Goal: Task Accomplishment & Management: Use online tool/utility

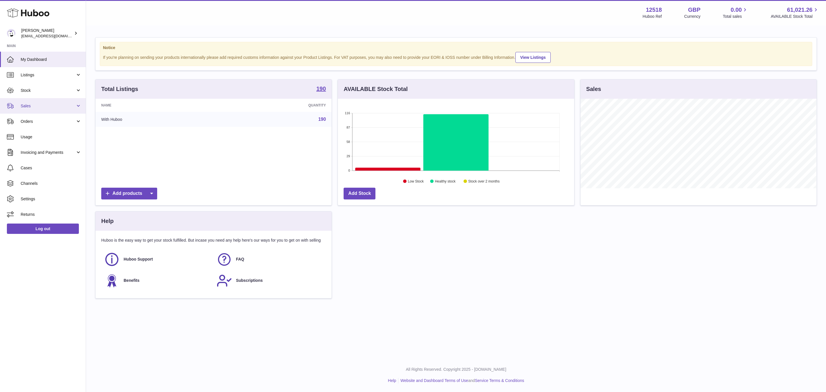
scroll to position [89, 236]
click at [40, 104] on span "Sales" at bounding box center [48, 105] width 55 height 5
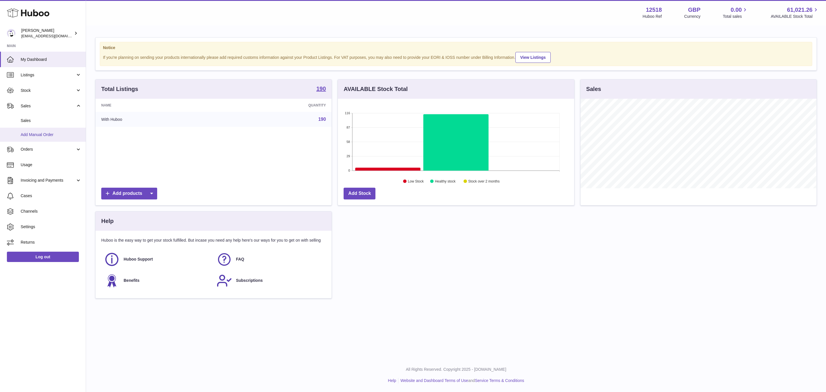
click at [47, 134] on span "Add Manual Order" at bounding box center [51, 134] width 61 height 5
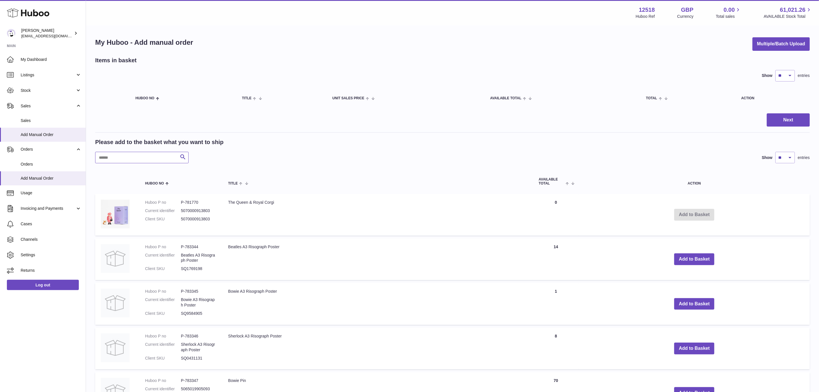
click at [127, 159] on input "text" at bounding box center [142, 157] width 94 height 11
paste input "******"
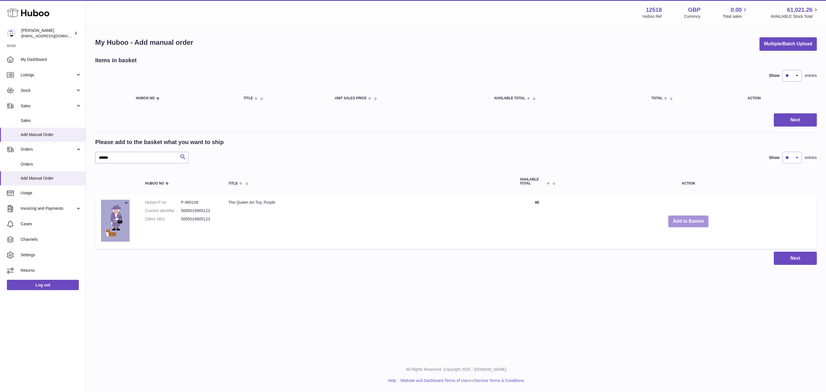
click at [687, 219] on button "Add to Basket" at bounding box center [688, 221] width 40 height 12
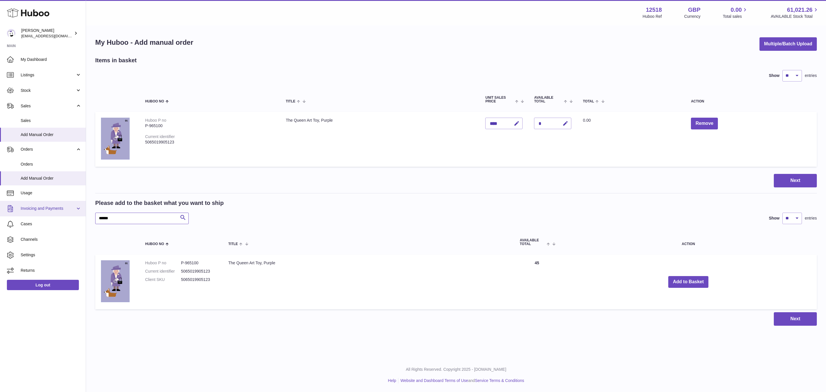
drag, startPoint x: 109, startPoint y: 214, endPoint x: 62, endPoint y: 214, distance: 46.8
click at [62, 214] on div "Huboo Caitlin Derer internalAdmin-12518@internal.huboo.com Main My Dashboard Li…" at bounding box center [413, 196] width 826 height 392
paste input "text"
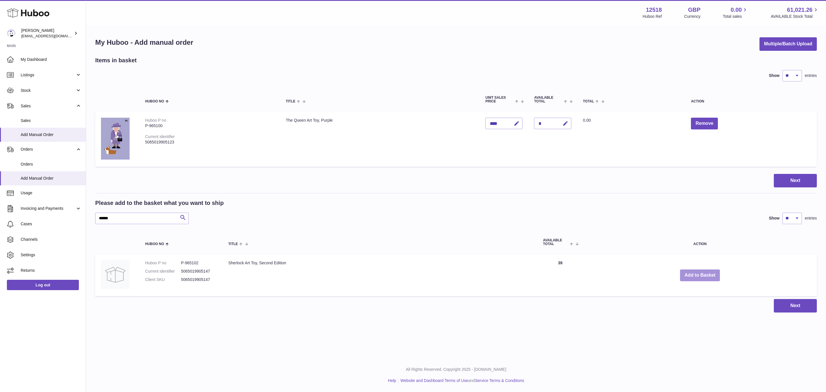
click at [698, 279] on button "Add to Basket" at bounding box center [700, 275] width 40 height 12
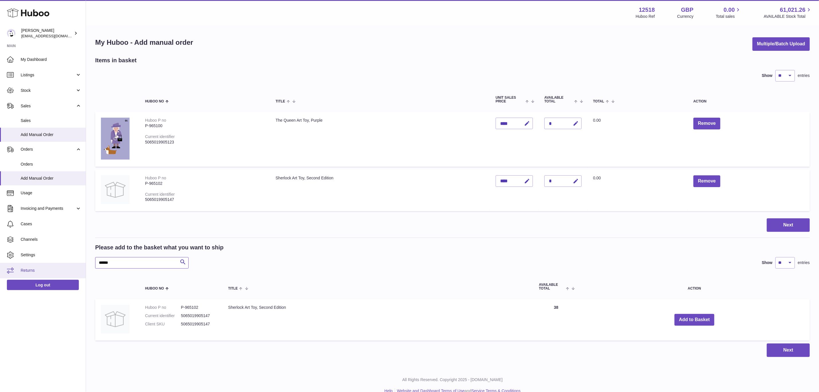
drag, startPoint x: 123, startPoint y: 262, endPoint x: 46, endPoint y: 270, distance: 78.1
click at [46, 270] on div "Huboo Caitlin Derer internalAdmin-12518@internal.huboo.com Main My Dashboard Li…" at bounding box center [409, 201] width 819 height 402
paste input "*"
drag, startPoint x: 690, startPoint y: 316, endPoint x: 731, endPoint y: 306, distance: 42.2
click at [691, 316] on button "Add to Basket" at bounding box center [692, 320] width 40 height 12
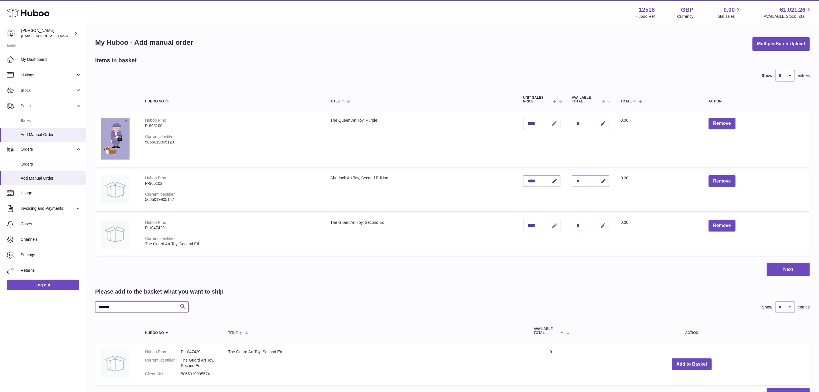
drag, startPoint x: 142, startPoint y: 309, endPoint x: 22, endPoint y: 314, distance: 120.6
click at [20, 315] on div "Huboo Caitlin Derer internalAdmin-12518@internal.huboo.com Main My Dashboard Li…" at bounding box center [409, 223] width 819 height 447
paste input "text"
click at [668, 367] on button "Add to Basket" at bounding box center [665, 364] width 40 height 12
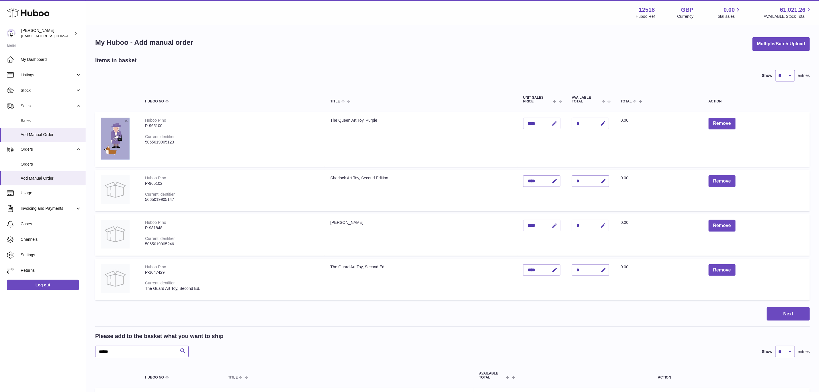
drag, startPoint x: 126, startPoint y: 348, endPoint x: 66, endPoint y: 355, distance: 60.6
click at [66, 355] on div "Huboo Caitlin Derer internalAdmin-12518@internal.huboo.com Main My Dashboard Li…" at bounding box center [409, 245] width 819 height 491
paste input "text"
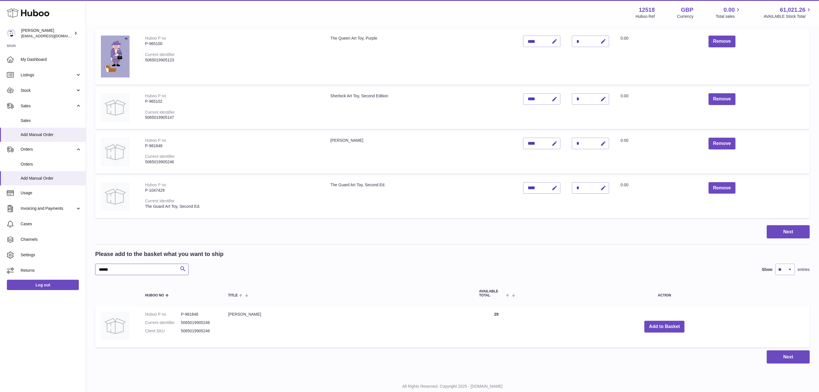
scroll to position [86, 0]
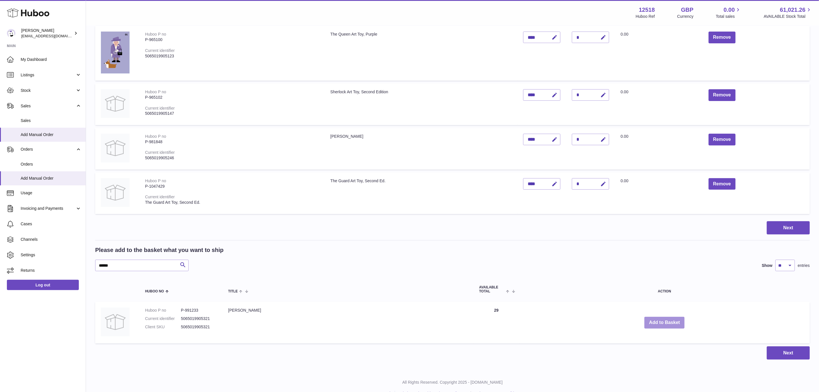
click at [660, 322] on button "Add to Basket" at bounding box center [665, 323] width 40 height 12
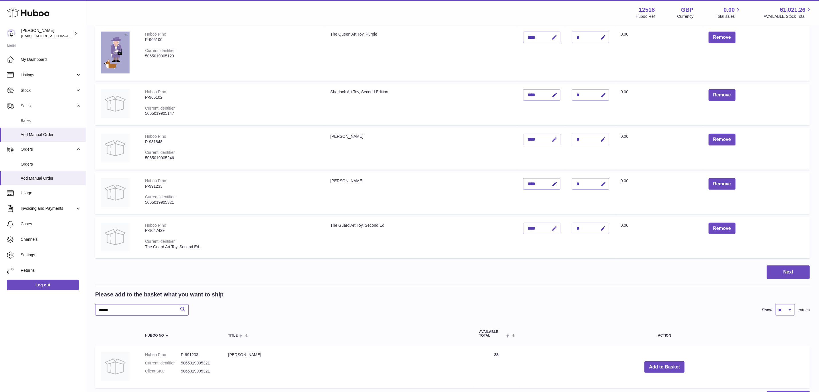
drag, startPoint x: 124, startPoint y: 308, endPoint x: 64, endPoint y: 318, distance: 61.3
click at [65, 318] on div "Huboo Caitlin Derer internalAdmin-12518@internal.huboo.com Main My Dashboard Li…" at bounding box center [409, 181] width 819 height 535
paste input "text"
click at [664, 364] on button "Add to Basket" at bounding box center [658, 367] width 40 height 12
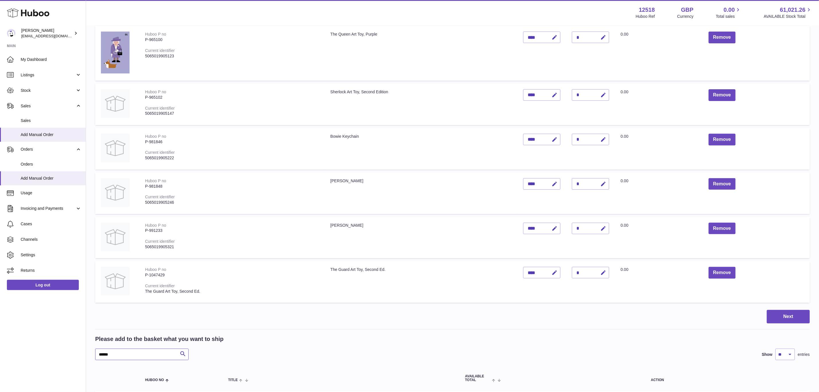
drag, startPoint x: 126, startPoint y: 356, endPoint x: 65, endPoint y: 356, distance: 61.7
click at [65, 356] on div "Huboo Caitlin Derer internalAdmin-12518@internal.huboo.com Main My Dashboard Li…" at bounding box center [409, 204] width 819 height 580
paste input "*"
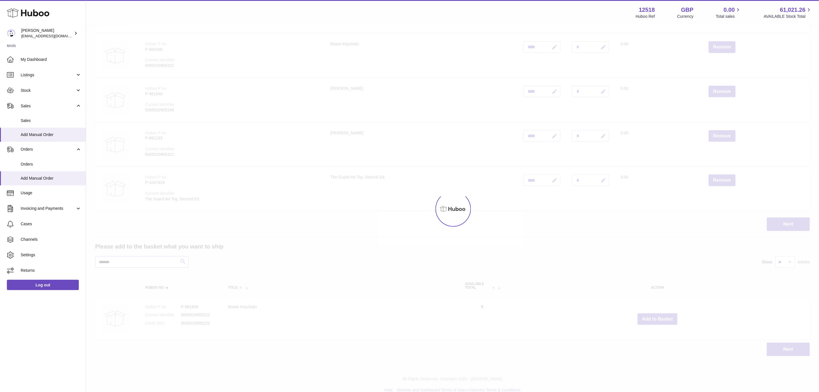
scroll to position [185, 0]
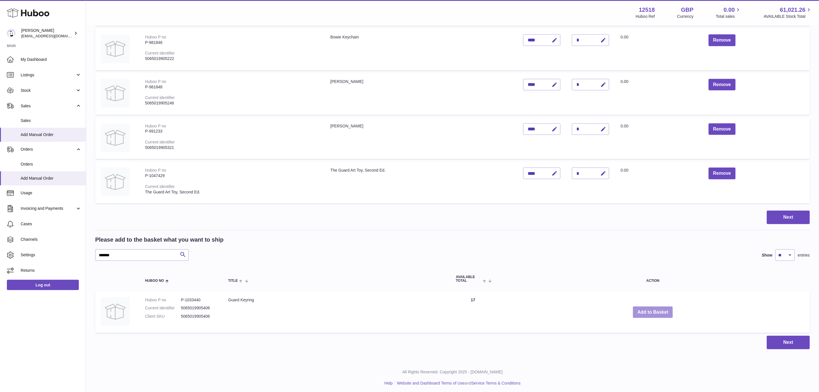
click at [661, 314] on button "Add to Basket" at bounding box center [653, 312] width 40 height 12
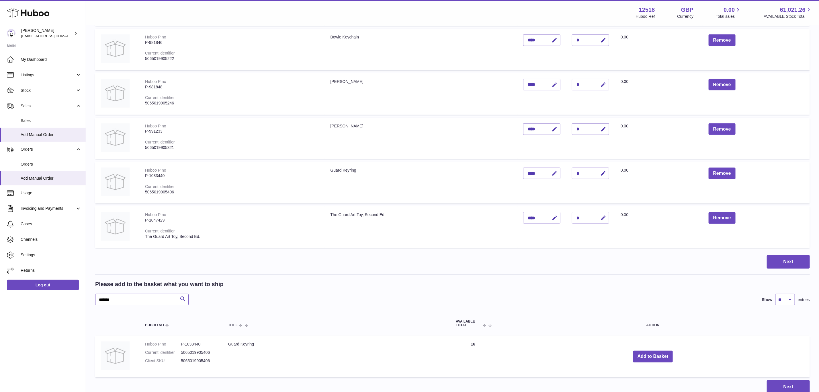
drag, startPoint x: 150, startPoint y: 298, endPoint x: 66, endPoint y: 299, distance: 83.8
click at [66, 299] on div "Huboo Caitlin Derer internalAdmin-12518@internal.huboo.com Main My Dashboard Li…" at bounding box center [409, 127] width 819 height 624
paste input "text"
click at [652, 354] on button "Add to Basket" at bounding box center [664, 357] width 40 height 12
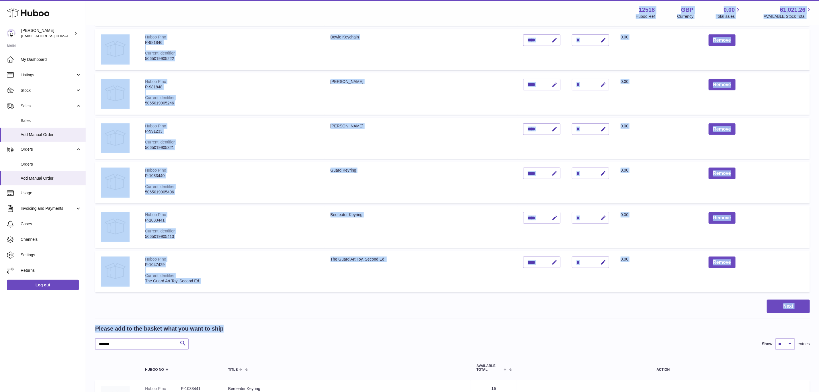
drag, startPoint x: 95, startPoint y: 339, endPoint x: 68, endPoint y: 343, distance: 26.7
click at [68, 343] on div "Huboo Caitlin Derer internalAdmin-12518@internal.huboo.com Main My Dashboard Li…" at bounding box center [409, 149] width 819 height 669
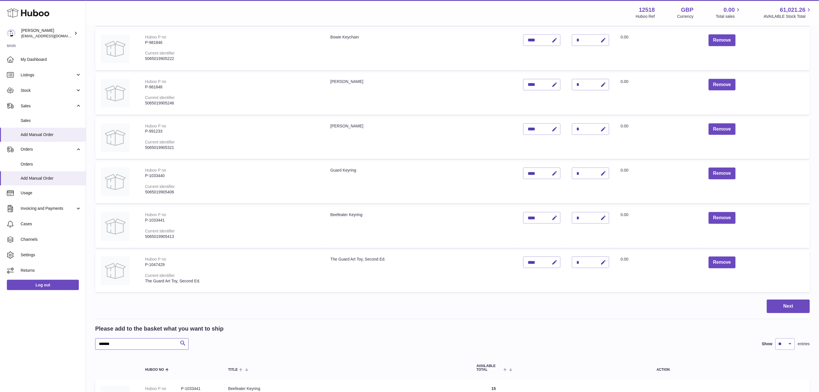
click at [127, 344] on input "*******" at bounding box center [142, 343] width 94 height 11
drag, startPoint x: 136, startPoint y: 342, endPoint x: 80, endPoint y: 345, distance: 56.0
click at [80, 345] on div "Huboo Caitlin Derer internalAdmin-12518@internal.huboo.com Main My Dashboard Li…" at bounding box center [409, 149] width 819 height 669
paste input "text"
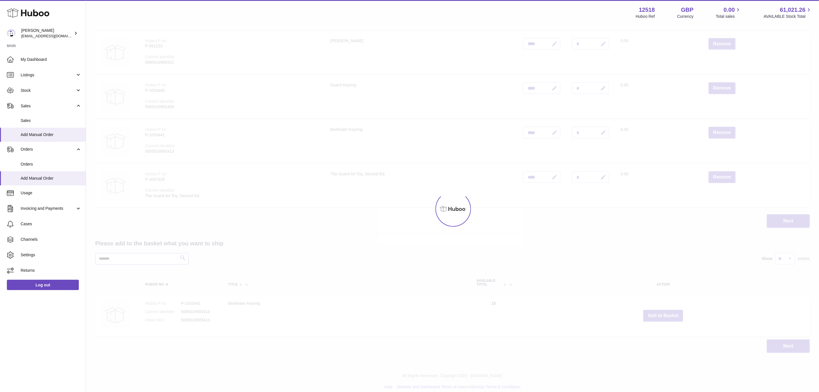
scroll to position [271, 0]
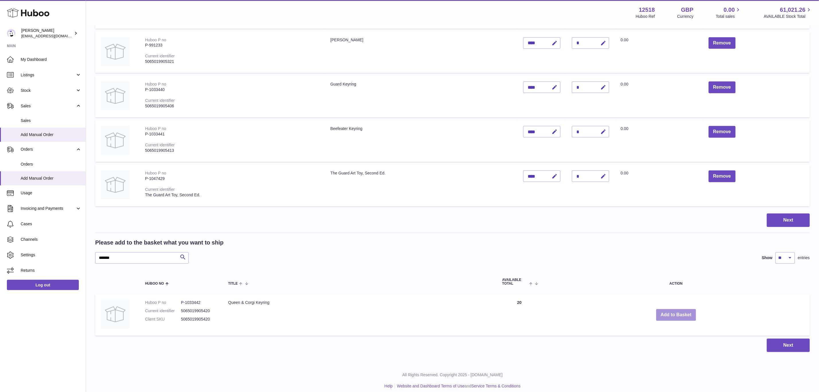
click at [674, 313] on button "Add to Basket" at bounding box center [677, 315] width 40 height 12
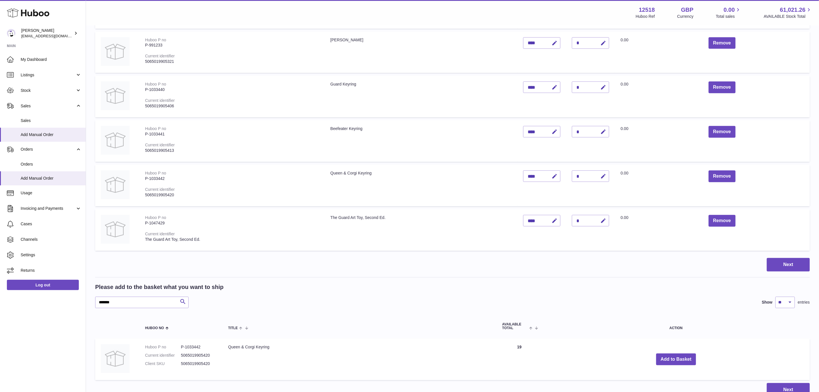
click at [114, 299] on div "Please add to the basket what you want to ship ******* Search Show ** ** ** ***…" at bounding box center [452, 295] width 715 height 25
drag, startPoint x: 122, startPoint y: 299, endPoint x: 69, endPoint y: 306, distance: 53.9
click at [69, 306] on div "Huboo Caitlin Derer internalAdmin-12518@internal.huboo.com Main My Dashboard Li…" at bounding box center [409, 85] width 819 height 713
paste input "text"
click at [674, 357] on button "Add to Basket" at bounding box center [661, 362] width 40 height 12
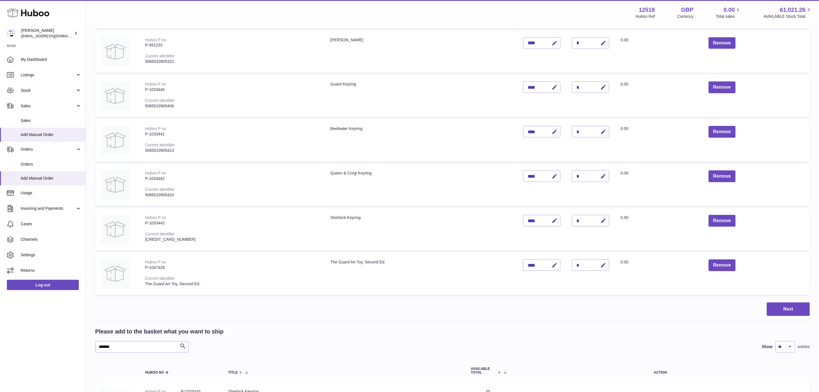
drag, startPoint x: 130, startPoint y: 338, endPoint x: 91, endPoint y: 348, distance: 40.6
click at [91, 348] on div "My Huboo - Add manual order Multiple/Batch Upload Items in basket Show ** ** **…" at bounding box center [452, 105] width 733 height 703
drag, startPoint x: 126, startPoint y: 348, endPoint x: 67, endPoint y: 355, distance: 59.6
click at [67, 355] on div "Huboo Caitlin Derer internalAdmin-12518@internal.huboo.com Main My Dashboard Li…" at bounding box center [409, 110] width 819 height 763
paste input "text"
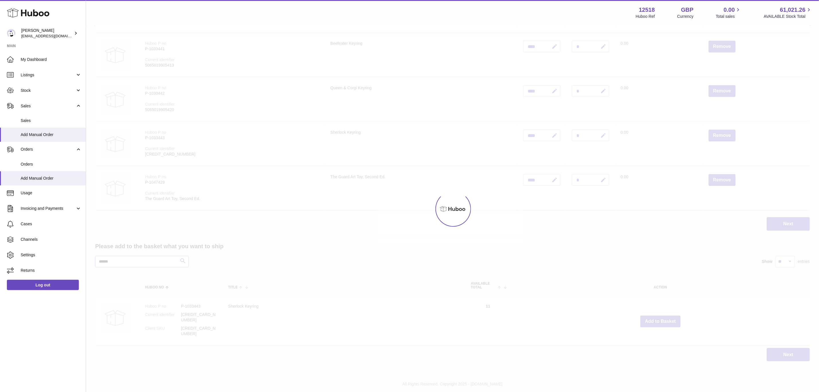
scroll to position [357, 0]
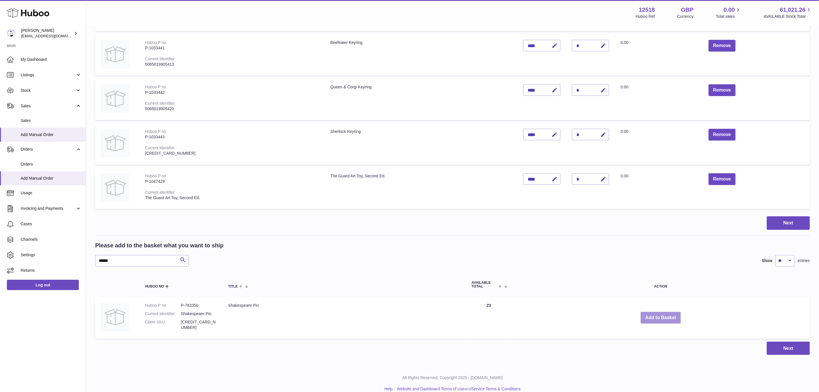
click at [669, 314] on button "Add to Basket" at bounding box center [661, 318] width 40 height 12
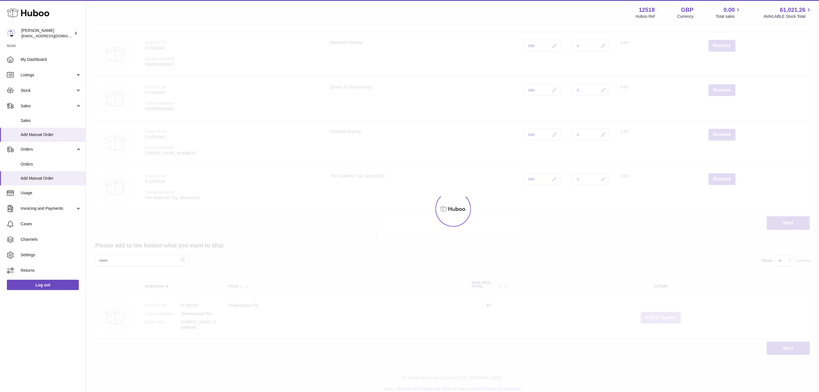
scroll to position [377, 0]
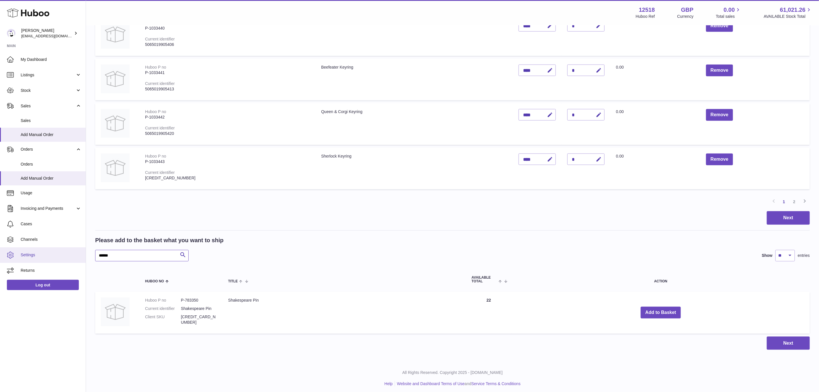
drag, startPoint x: 115, startPoint y: 251, endPoint x: 50, endPoint y: 257, distance: 65.4
click at [50, 257] on div "Huboo Caitlin Derer internalAdmin-12518@internal.huboo.com Main My Dashboard Li…" at bounding box center [409, 9] width 819 height 772
paste input "text"
click at [660, 311] on button "Add to Basket" at bounding box center [647, 313] width 40 height 12
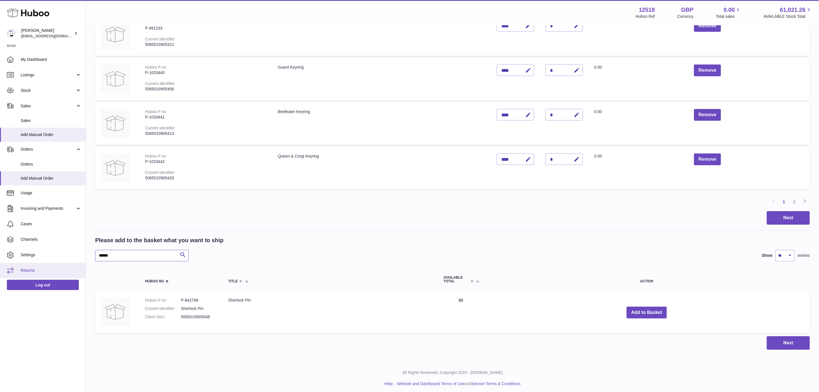
drag, startPoint x: 134, startPoint y: 257, endPoint x: 83, endPoint y: 262, distance: 51.0
click at [83, 262] on div "Huboo Caitlin Derer internalAdmin-12518@internal.huboo.com Main My Dashboard Li…" at bounding box center [409, 9] width 819 height 772
paste input "text"
click at [644, 311] on button "Add to Basket" at bounding box center [639, 313] width 40 height 12
drag, startPoint x: 122, startPoint y: 255, endPoint x: 83, endPoint y: 255, distance: 39.3
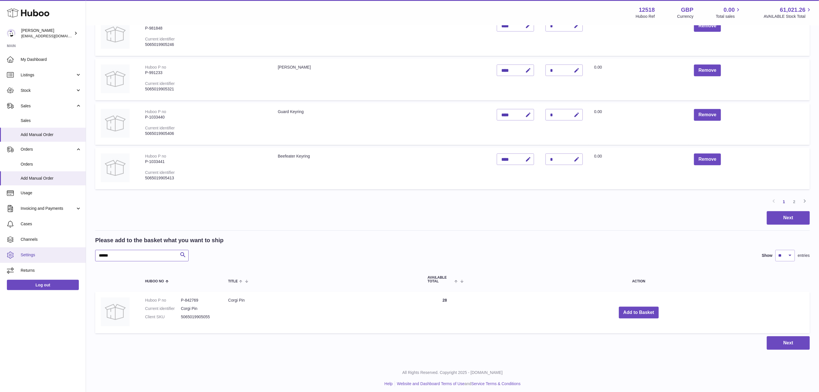
click at [83, 255] on div "Huboo Caitlin Derer internalAdmin-12518@internal.huboo.com Main My Dashboard Li…" at bounding box center [409, 9] width 819 height 772
paste input "text"
click at [636, 308] on button "Add to Basket" at bounding box center [639, 313] width 40 height 12
drag, startPoint x: 116, startPoint y: 256, endPoint x: 73, endPoint y: 261, distance: 43.6
click at [73, 261] on div "Huboo Caitlin Derer internalAdmin-12518@internal.huboo.com Main My Dashboard Li…" at bounding box center [409, 9] width 819 height 772
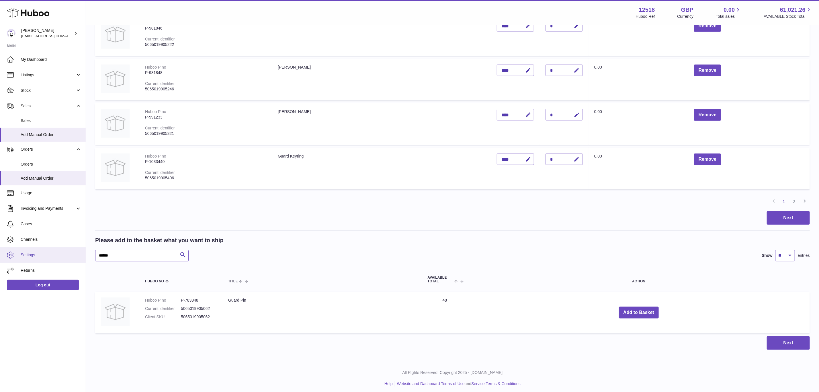
paste input "text"
click at [645, 309] on button "Add to Basket" at bounding box center [665, 313] width 40 height 12
drag, startPoint x: 78, startPoint y: 261, endPoint x: 53, endPoint y: 262, distance: 25.0
click at [53, 262] on div "Huboo Caitlin Derer internalAdmin-12518@internal.huboo.com Main My Dashboard Li…" at bounding box center [409, 9] width 819 height 772
paste input "text"
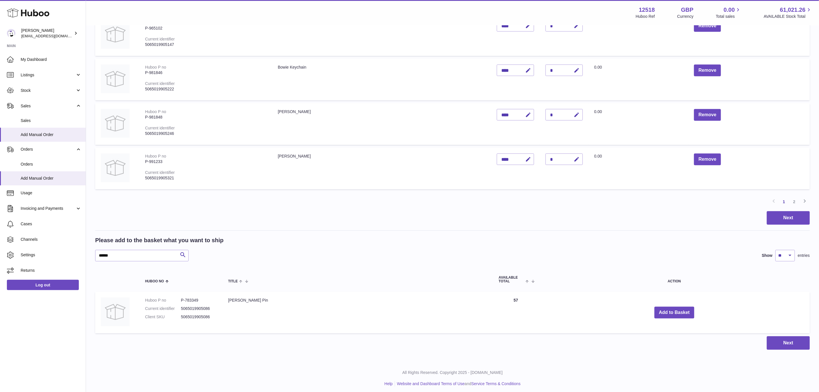
click at [677, 303] on td "Add to Basket" at bounding box center [674, 313] width 271 height 42
click at [676, 307] on button "Add to Basket" at bounding box center [675, 313] width 40 height 12
drag, startPoint x: 114, startPoint y: 254, endPoint x: 58, endPoint y: 256, distance: 56.6
click at [58, 256] on div "Huboo Caitlin Derer internalAdmin-12518@internal.huboo.com Main My Dashboard Li…" at bounding box center [409, 9] width 819 height 772
paste input "text"
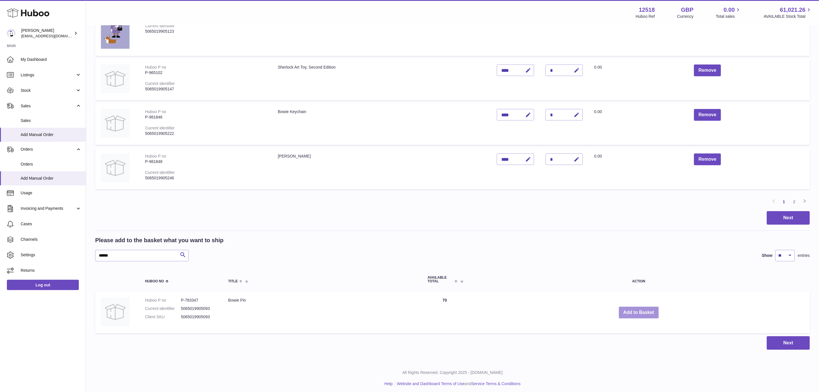
click at [639, 311] on button "Add to Basket" at bounding box center [639, 313] width 40 height 12
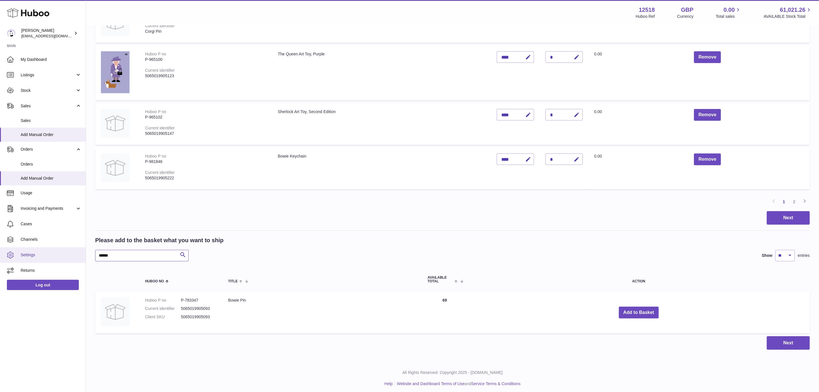
drag, startPoint x: 120, startPoint y: 253, endPoint x: 57, endPoint y: 257, distance: 62.9
click at [57, 257] on div "Huboo Caitlin Derer internalAdmin-12518@internal.huboo.com Main My Dashboard Li…" at bounding box center [409, 9] width 819 height 772
paste input "text"
drag, startPoint x: 628, startPoint y: 311, endPoint x: 667, endPoint y: 300, distance: 40.9
click at [645, 311] on button "Add to Basket" at bounding box center [665, 313] width 40 height 12
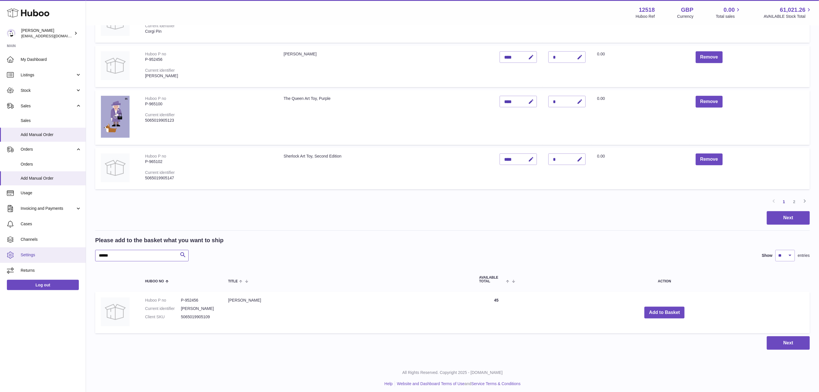
drag, startPoint x: 94, startPoint y: 252, endPoint x: 55, endPoint y: 252, distance: 38.4
click at [55, 252] on div "Huboo Caitlin Derer internalAdmin-12518@internal.huboo.com Main My Dashboard Li…" at bounding box center [409, 9] width 819 height 772
paste input "*"
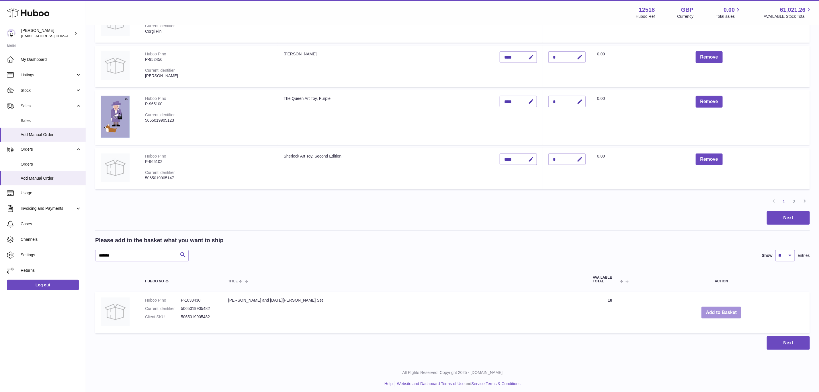
click at [702, 311] on button "Add to Basket" at bounding box center [722, 313] width 40 height 12
drag, startPoint x: 122, startPoint y: 249, endPoint x: 59, endPoint y: 257, distance: 63.6
click at [59, 257] on div "Huboo Caitlin Derer internalAdmin-12518@internal.huboo.com Main My Dashboard Li…" at bounding box center [409, 9] width 819 height 772
click at [129, 255] on input "*******" at bounding box center [142, 255] width 94 height 11
drag, startPoint x: 131, startPoint y: 255, endPoint x: 58, endPoint y: 258, distance: 73.2
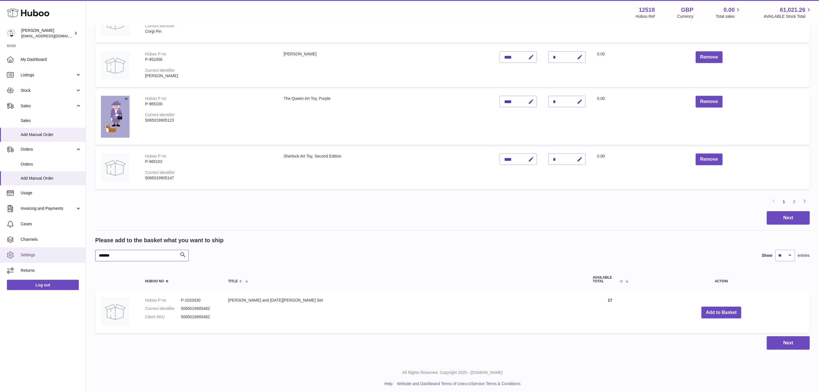
click at [58, 258] on div "Huboo Caitlin Derer internalAdmin-12518@internal.huboo.com Main My Dashboard Li…" at bounding box center [409, 9] width 819 height 772
paste input "text"
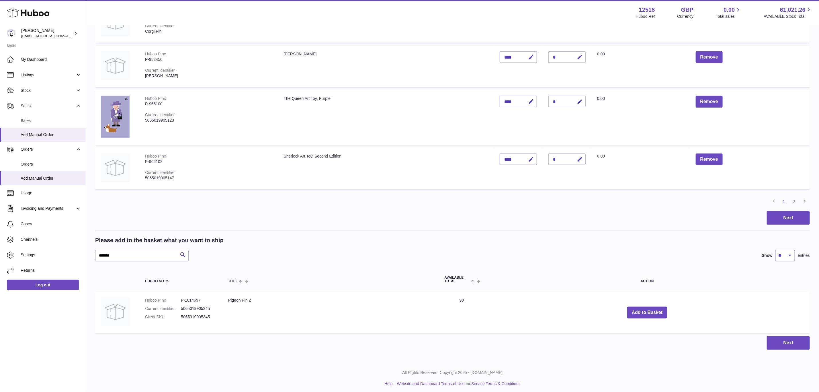
click at [671, 308] on td "Add to Basket" at bounding box center [648, 313] width 326 height 42
click at [649, 309] on button "Add to Basket" at bounding box center [648, 313] width 40 height 12
drag, startPoint x: 119, startPoint y: 256, endPoint x: 75, endPoint y: 259, distance: 44.0
click at [75, 259] on div "Huboo Caitlin Derer internalAdmin-12518@internal.huboo.com Main My Dashboard Li…" at bounding box center [409, 9] width 819 height 772
paste input "text"
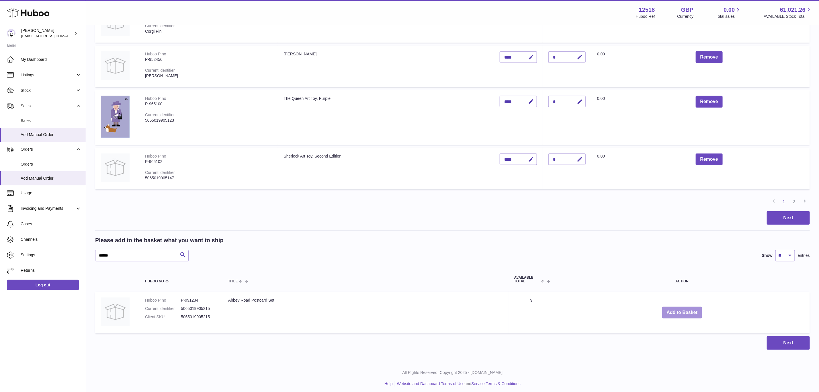
click at [687, 307] on button "Add to Basket" at bounding box center [683, 313] width 40 height 12
drag, startPoint x: 132, startPoint y: 256, endPoint x: 83, endPoint y: 258, distance: 49.1
click at [83, 258] on div "Huboo Caitlin Derer internalAdmin-12518@internal.huboo.com Main My Dashboard Li…" at bounding box center [409, 9] width 819 height 772
paste input "text"
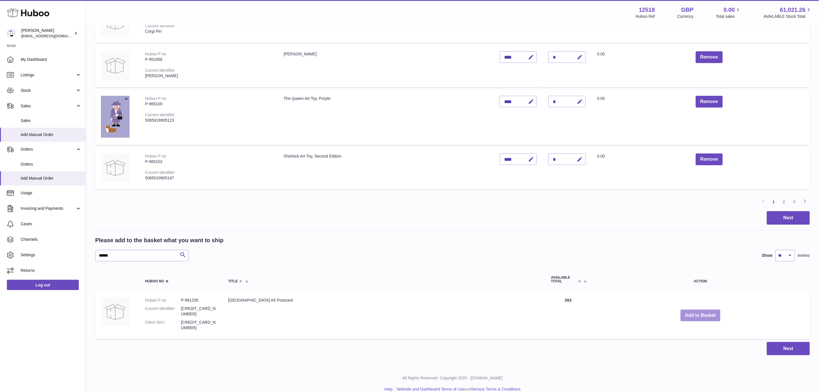
click at [693, 309] on button "Add to Basket" at bounding box center [701, 315] width 40 height 12
drag, startPoint x: 122, startPoint y: 259, endPoint x: 107, endPoint y: 256, distance: 15.4
click at [107, 256] on div "Please add to the basket what you want to ship ****** Search Show ** ** ** *** …" at bounding box center [452, 289] width 715 height 106
click at [122, 252] on input "******" at bounding box center [142, 255] width 94 height 11
drag, startPoint x: 80, startPoint y: 253, endPoint x: 70, endPoint y: 253, distance: 10.3
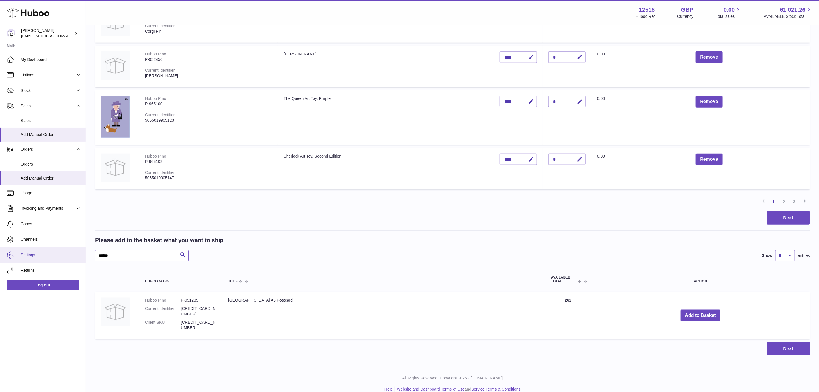
click at [70, 253] on div "Huboo Caitlin Derer internalAdmin-12518@internal.huboo.com Main My Dashboard Li…" at bounding box center [409, 12] width 819 height 778
paste input "*"
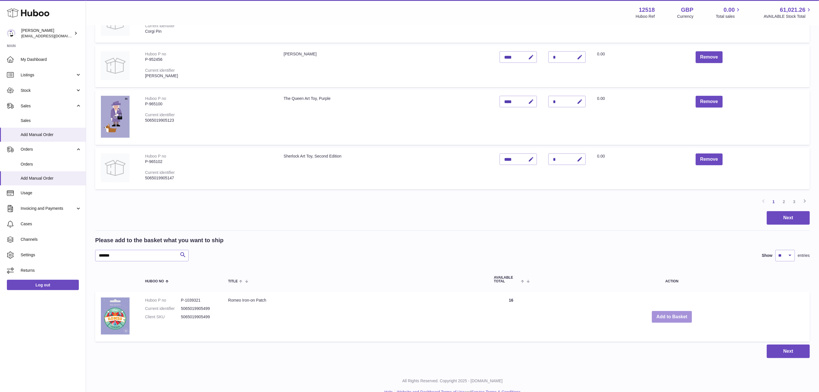
click at [677, 313] on button "Add to Basket" at bounding box center [672, 317] width 40 height 12
drag, startPoint x: 123, startPoint y: 253, endPoint x: 65, endPoint y: 254, distance: 57.7
click at [65, 254] on div "Huboo Caitlin Derer internalAdmin-12518@internal.huboo.com Main My Dashboard Li…" at bounding box center [409, 13] width 819 height 780
paste input "text"
type input "*******"
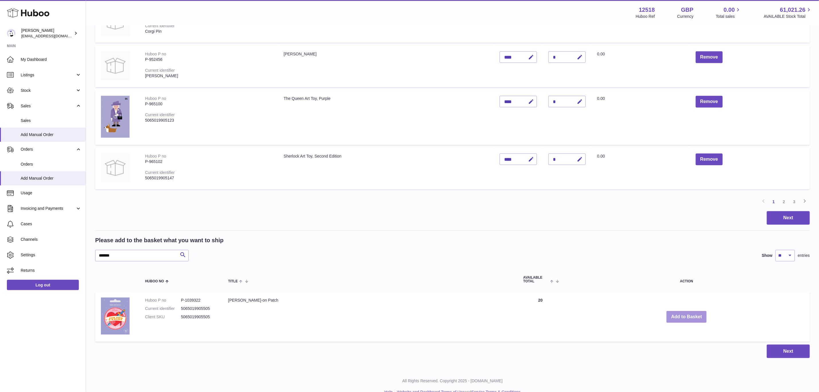
click at [676, 311] on button "Add to Basket" at bounding box center [687, 317] width 40 height 12
